Goal: Information Seeking & Learning: Learn about a topic

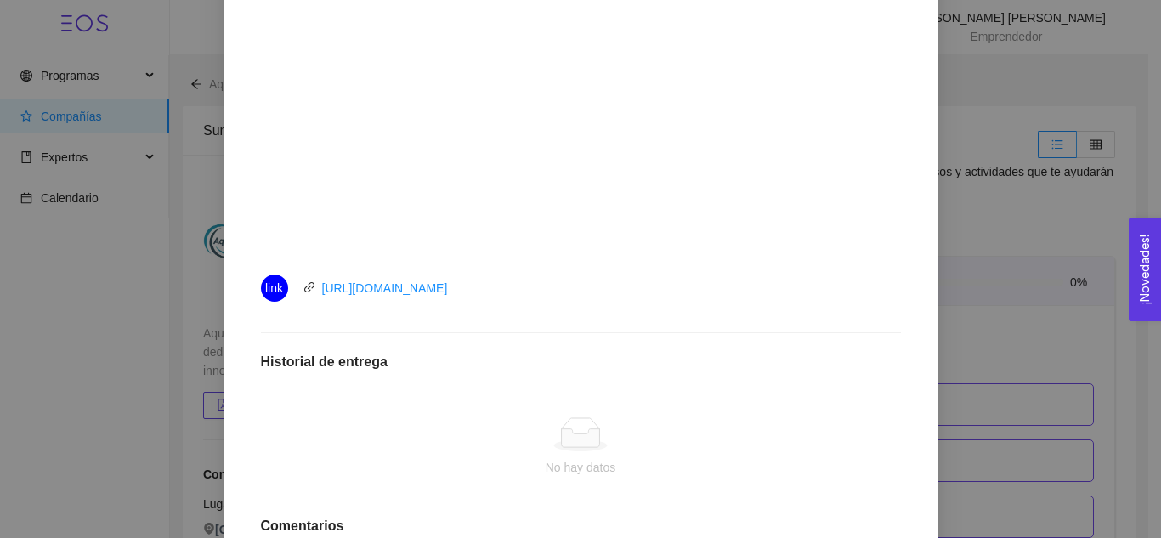
scroll to position [585, 0]
drag, startPoint x: 489, startPoint y: 280, endPoint x: 302, endPoint y: 284, distance: 186.1
click at [308, 285] on div "link [URL][DOMAIN_NAME]" at bounding box center [452, 285] width 382 height 27
click at [303, 284] on icon "link" at bounding box center [309, 285] width 12 height 12
click at [303, 282] on icon "link" at bounding box center [308, 285] width 10 height 10
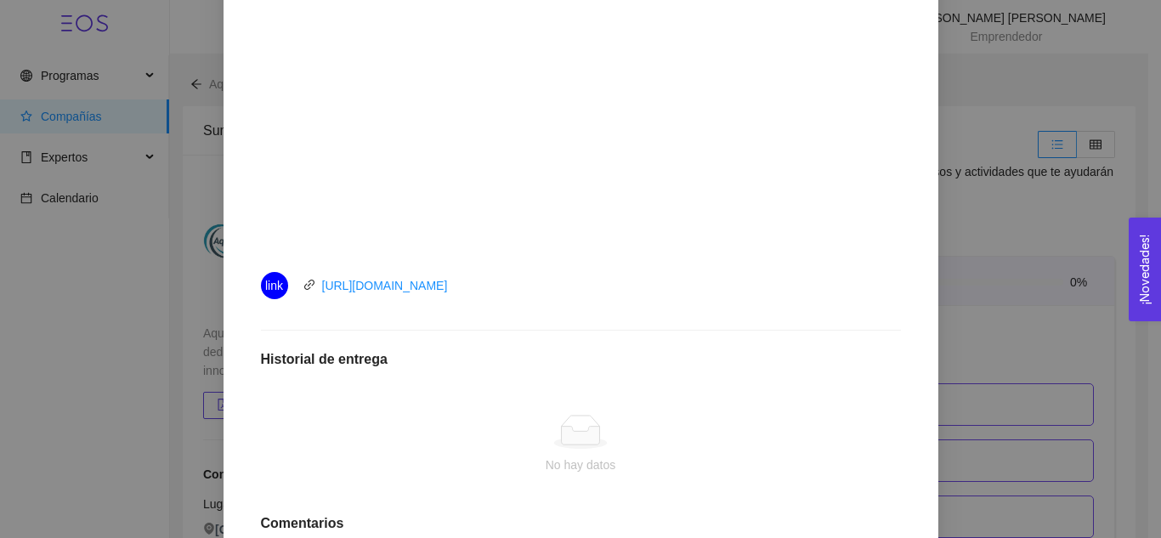
drag, startPoint x: 475, startPoint y: 284, endPoint x: 314, endPoint y: 287, distance: 160.6
click at [314, 287] on div "link [URL][DOMAIN_NAME]" at bounding box center [452, 285] width 382 height 27
copy link "[URL][DOMAIN_NAME]"
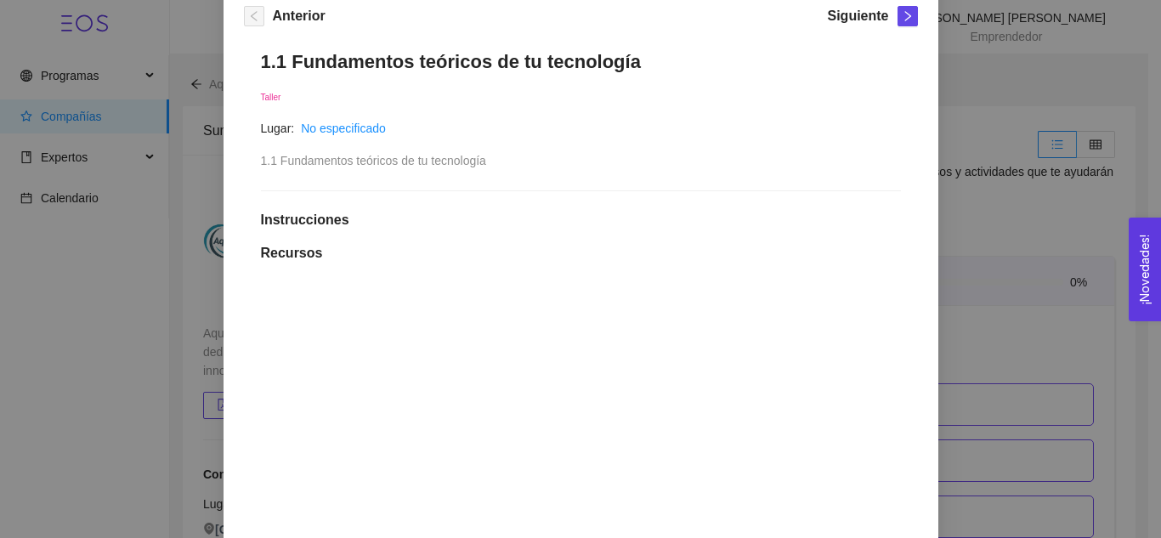
scroll to position [250, 0]
click at [901, 20] on icon "right" at bounding box center [907, 18] width 12 height 12
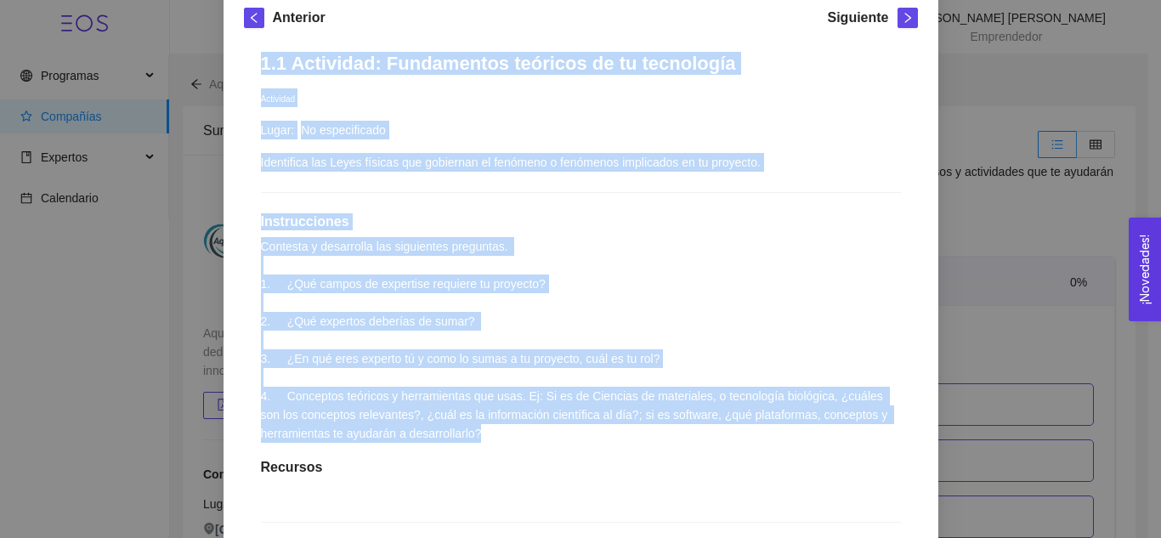
drag, startPoint x: 248, startPoint y: 49, endPoint x: 485, endPoint y: 432, distance: 450.6
click at [485, 432] on div "1.1 Actividad: Fundamentos teóricos de tu tecnología Actividad Lugar: No especi…" at bounding box center [581, 437] width 674 height 805
copy div "1.1 Actividad: Fundamentos teóricos de tu tecnología Actividad Lugar: No especi…"
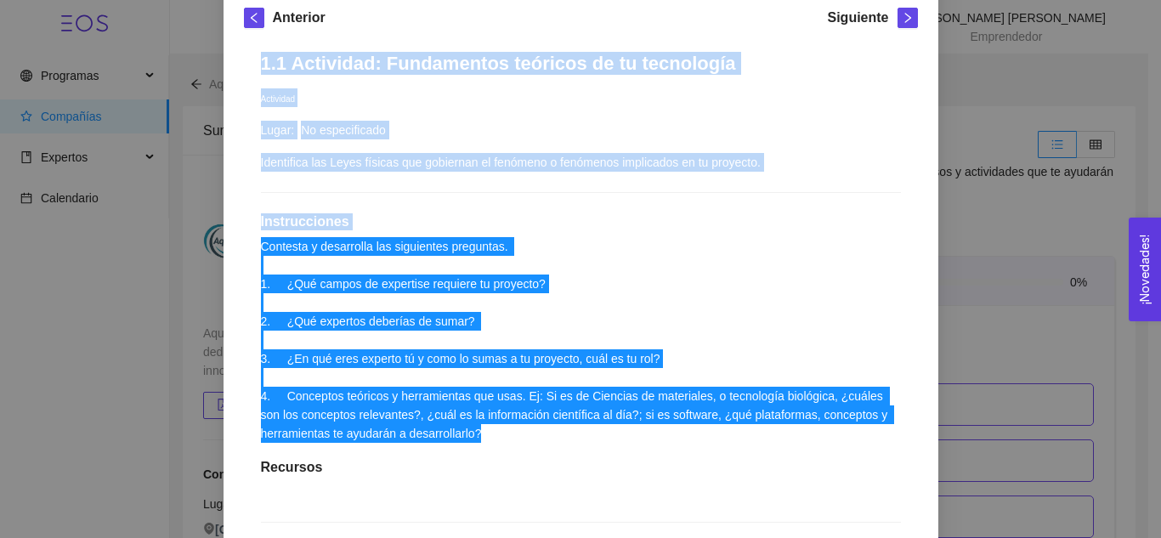
click at [576, 457] on div "1.1 Actividad: Fundamentos teóricos de tu tecnología Actividad Lugar: No especi…" at bounding box center [581, 437] width 674 height 805
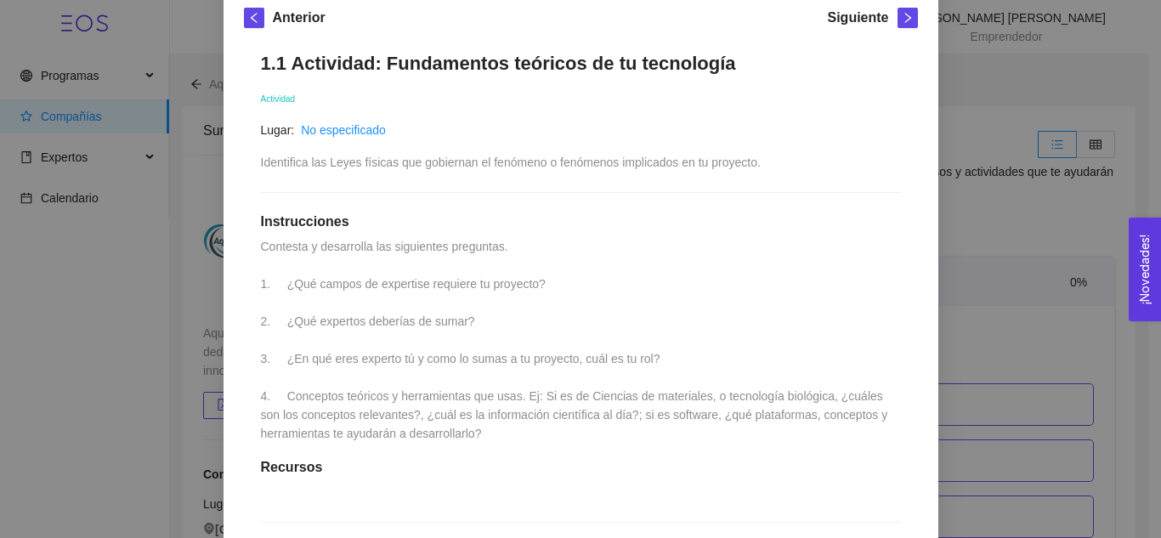
click at [524, 424] on div "1.1 Actividad: Fundamentos teóricos de tu tecnología Actividad Lugar: No especi…" at bounding box center [581, 437] width 674 height 805
click at [490, 440] on div "1.1 Actividad: Fundamentos teóricos de tu tecnología Actividad Lugar: No especi…" at bounding box center [581, 437] width 674 height 805
click at [720, 73] on h1 "1.1 Actividad: Fundamentos teóricos de tu tecnología" at bounding box center [581, 63] width 640 height 23
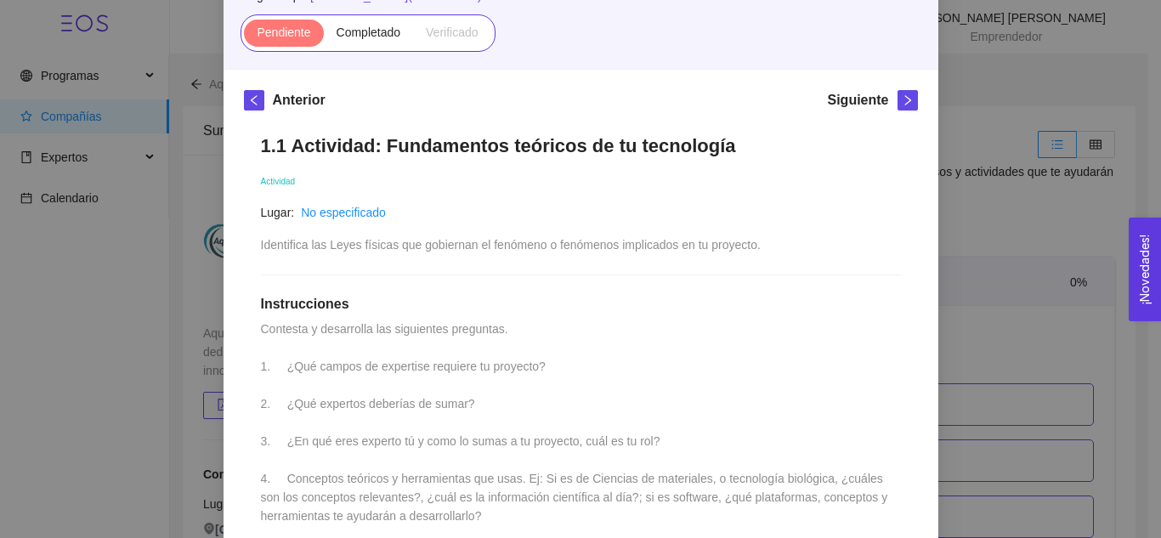
scroll to position [166, 0]
